Goal: Obtain resource: Download file/media

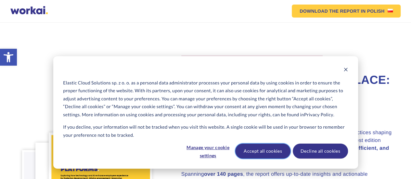
click at [246, 156] on button "Accept all cookies" at bounding box center [262, 151] width 55 height 15
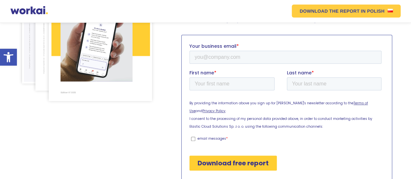
scroll to position [175, 0]
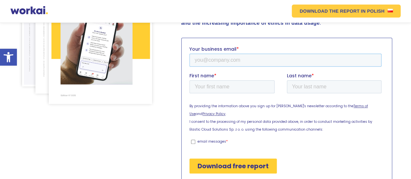
click at [218, 64] on input "Your business email *" at bounding box center [285, 59] width 192 height 13
type input "[PERSON_NAME][EMAIL_ADDRESS][PERSON_NAME][DOMAIN_NAME]"
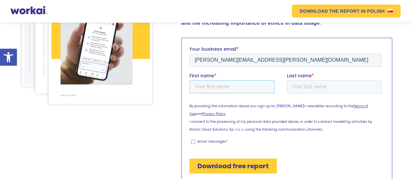
click at [216, 87] on input "First name *" at bounding box center [231, 86] width 85 height 13
type input "[PERSON_NAME]"
click at [246, 158] on input "Download free report" at bounding box center [232, 165] width 87 height 15
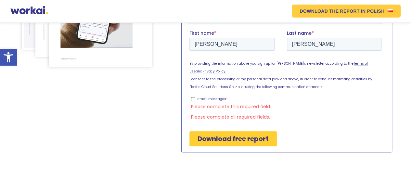
scroll to position [220, 0]
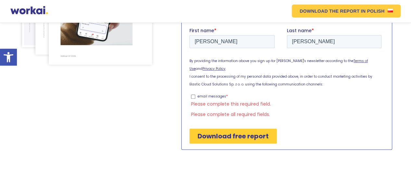
click at [233, 128] on input "Download free report" at bounding box center [232, 135] width 87 height 15
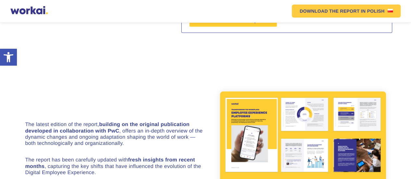
scroll to position [278, 0]
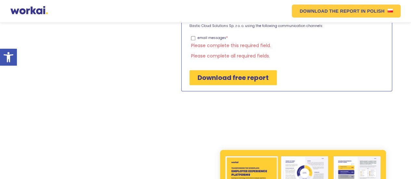
click at [239, 70] on input "Download free report" at bounding box center [232, 77] width 87 height 15
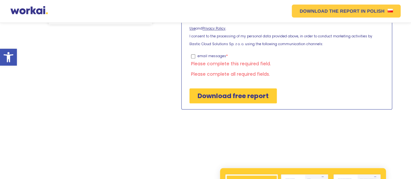
scroll to position [171, 0]
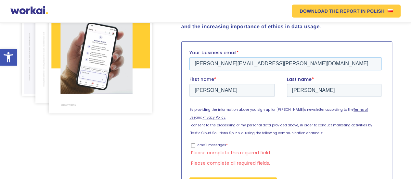
click at [308, 65] on input "[PERSON_NAME][EMAIL_ADDRESS][PERSON_NAME][DOMAIN_NAME]" at bounding box center [285, 63] width 192 height 13
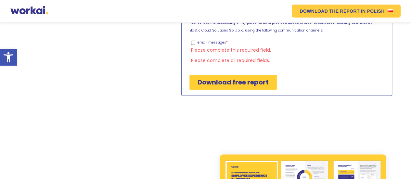
scroll to position [203, 0]
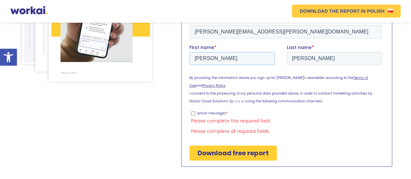
click at [243, 59] on input "[PERSON_NAME]" at bounding box center [231, 58] width 85 height 13
click at [189, 145] on input "Download free report" at bounding box center [232, 152] width 87 height 15
click at [222, 59] on input "[PERSON_NAME]" at bounding box center [231, 58] width 85 height 13
type input "[PERSON_NAME]"
click at [284, 29] on input "[PERSON_NAME][EMAIL_ADDRESS][PERSON_NAME][DOMAIN_NAME]" at bounding box center [285, 31] width 192 height 13
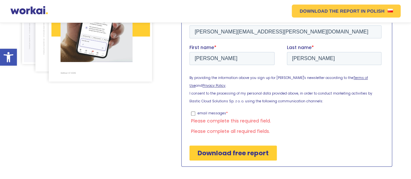
click at [243, 145] on input "Download free report" at bounding box center [232, 152] width 87 height 15
click at [229, 147] on input "Download free report" at bounding box center [232, 152] width 87 height 15
click at [229, 145] on input "Download free report" at bounding box center [232, 152] width 87 height 15
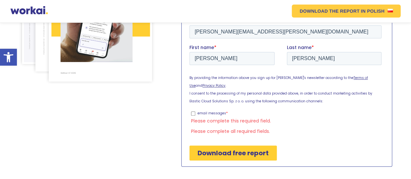
click at [229, 145] on input "Download free report" at bounding box center [232, 152] width 87 height 15
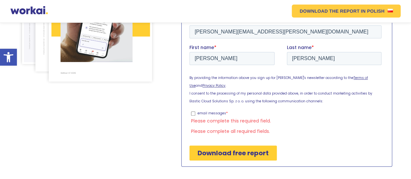
click at [229, 145] on input "Download free report" at bounding box center [232, 152] width 87 height 15
click at [191, 111] on input "email messages *" at bounding box center [193, 113] width 4 height 4
checkbox input "true"
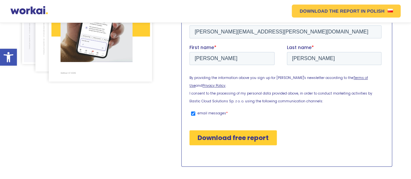
click at [240, 130] on input "Download free report" at bounding box center [232, 137] width 87 height 15
